Goal: Information Seeking & Learning: Learn about a topic

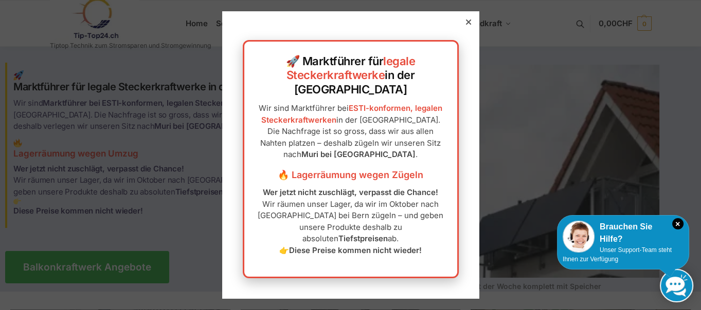
click at [466, 25] on icon at bounding box center [468, 22] width 5 height 5
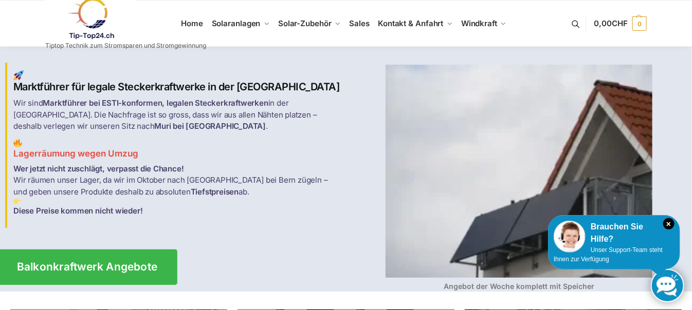
click at [77, 262] on span "Balkonkraftwerk Angebote" at bounding box center [87, 267] width 141 height 11
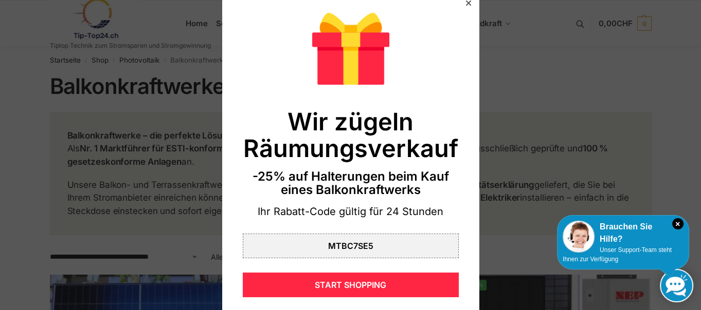
click at [465, 3] on icon at bounding box center [467, 3] width 5 height 5
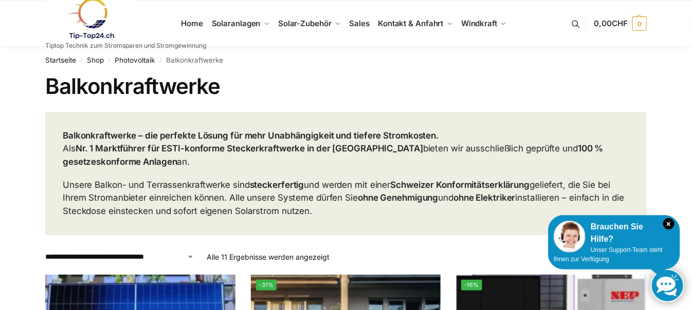
drag, startPoint x: 394, startPoint y: 0, endPoint x: 298, endPoint y: 83, distance: 127.2
click at [298, 83] on h1 "Balkonkraftwerke" at bounding box center [345, 87] width 601 height 26
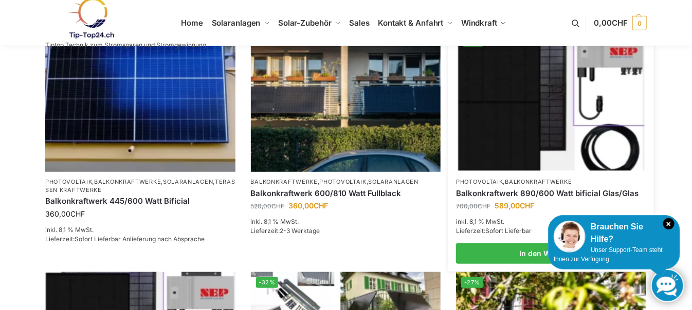
scroll to position [257, 0]
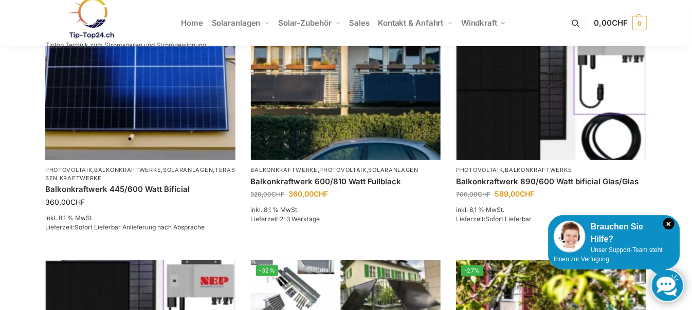
drag, startPoint x: 481, startPoint y: 0, endPoint x: 656, endPoint y: 11, distance: 175.6
click at [656, 11] on ul "Home Solaranlagen Balkonkraftwerke Komplet-Sets mit Halterungen Balkon,Wand, Te…" at bounding box center [346, 23] width 692 height 46
drag, startPoint x: 691, startPoint y: 134, endPoint x: 684, endPoint y: 135, distance: 6.7
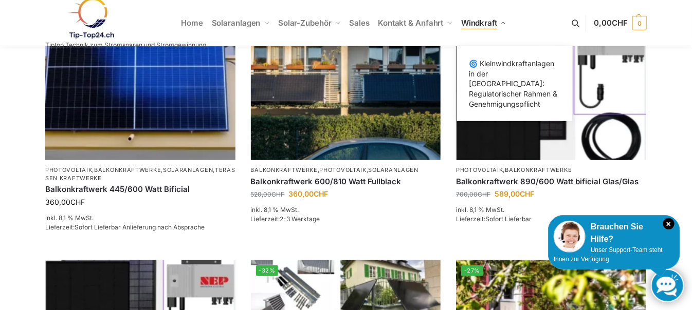
click at [469, 21] on span "Windkraft" at bounding box center [479, 23] width 36 height 10
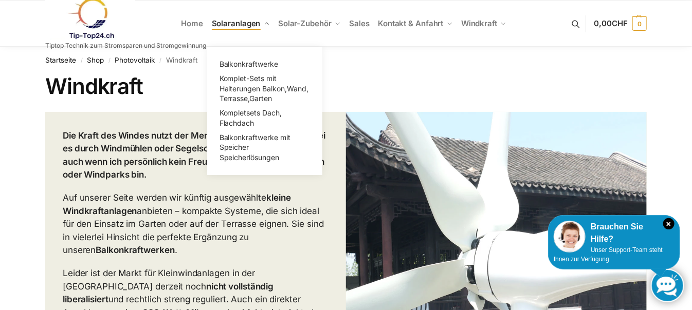
click at [234, 23] on span "Solaranlagen" at bounding box center [236, 24] width 49 height 10
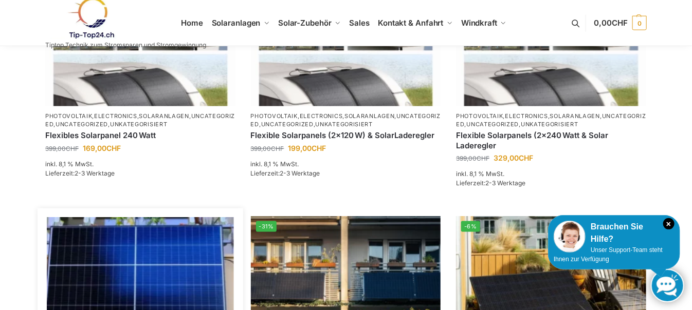
scroll to position [624, 0]
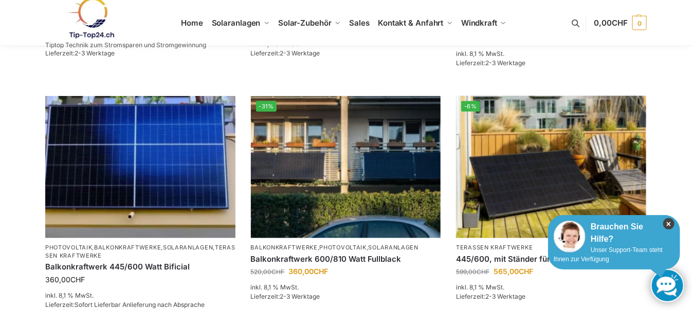
click at [667, 221] on icon "×" at bounding box center [668, 223] width 11 height 11
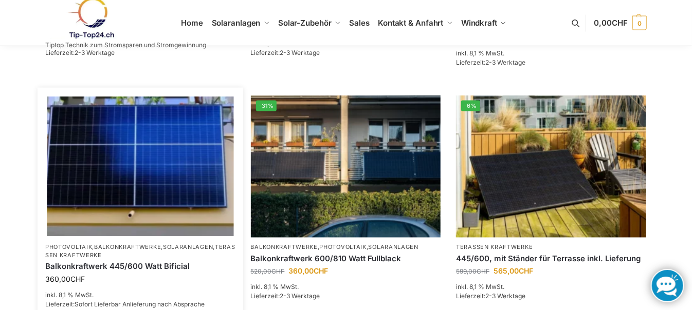
scroll to position [698, 0]
